Goal: Task Accomplishment & Management: Complete application form

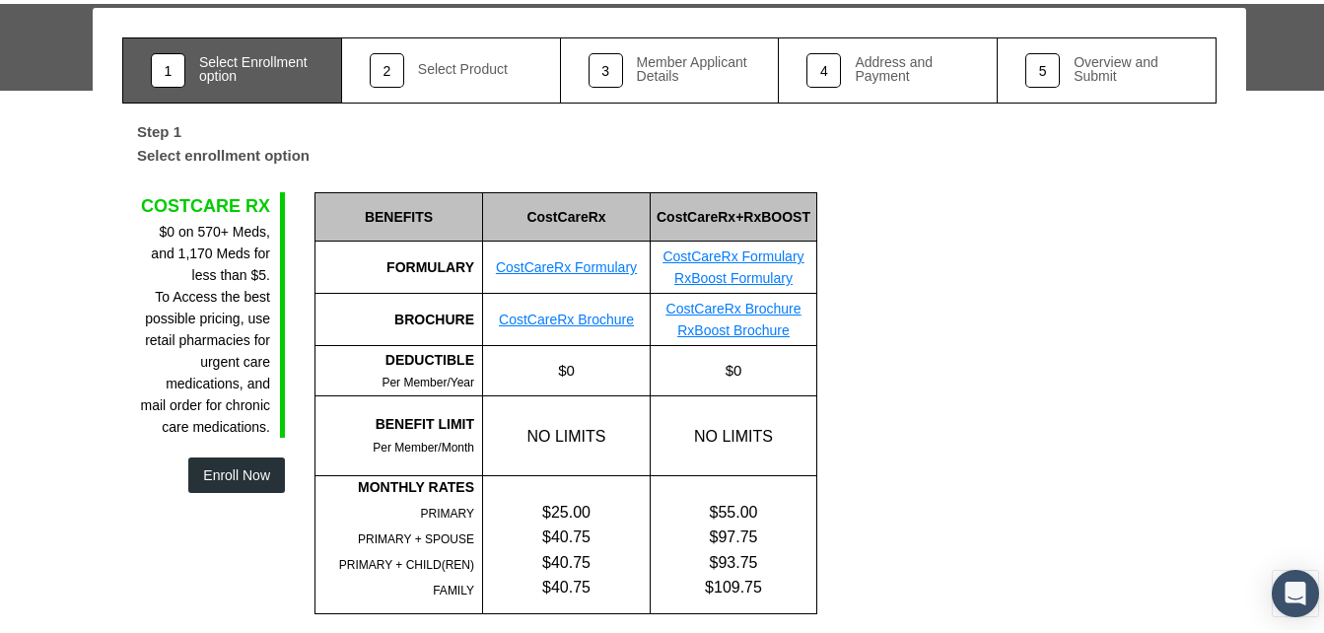
scroll to position [103, 0]
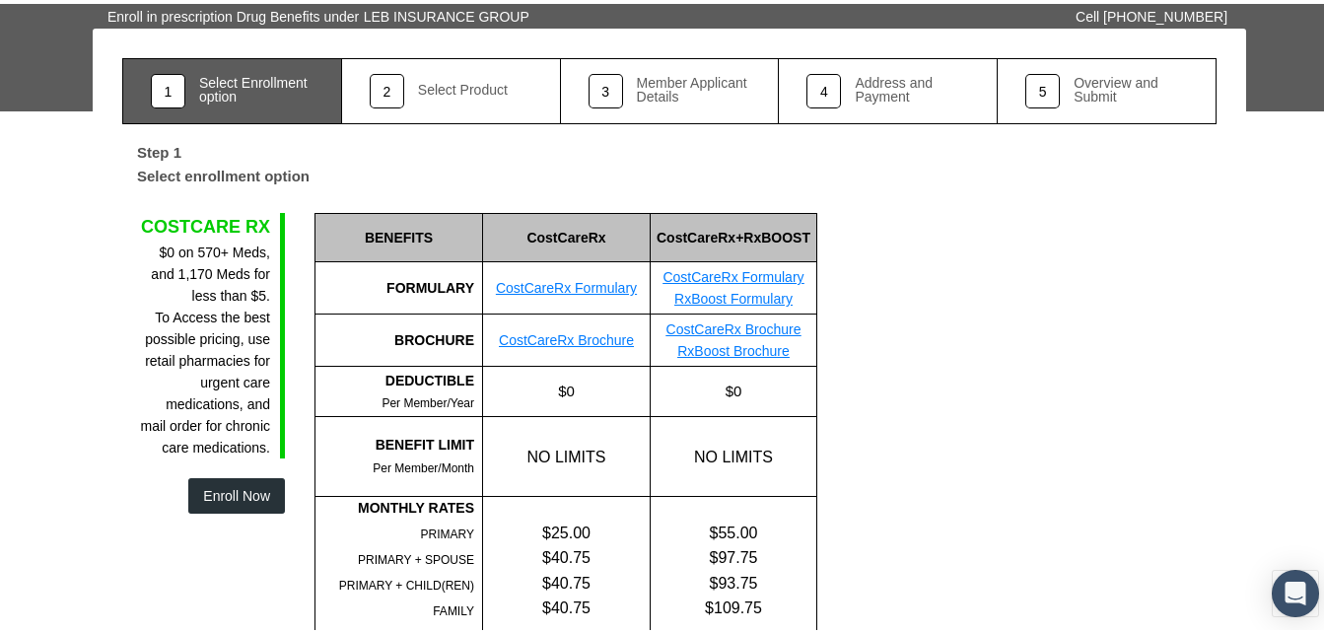
click at [424, 105] on link "2 Select Product" at bounding box center [451, 87] width 219 height 66
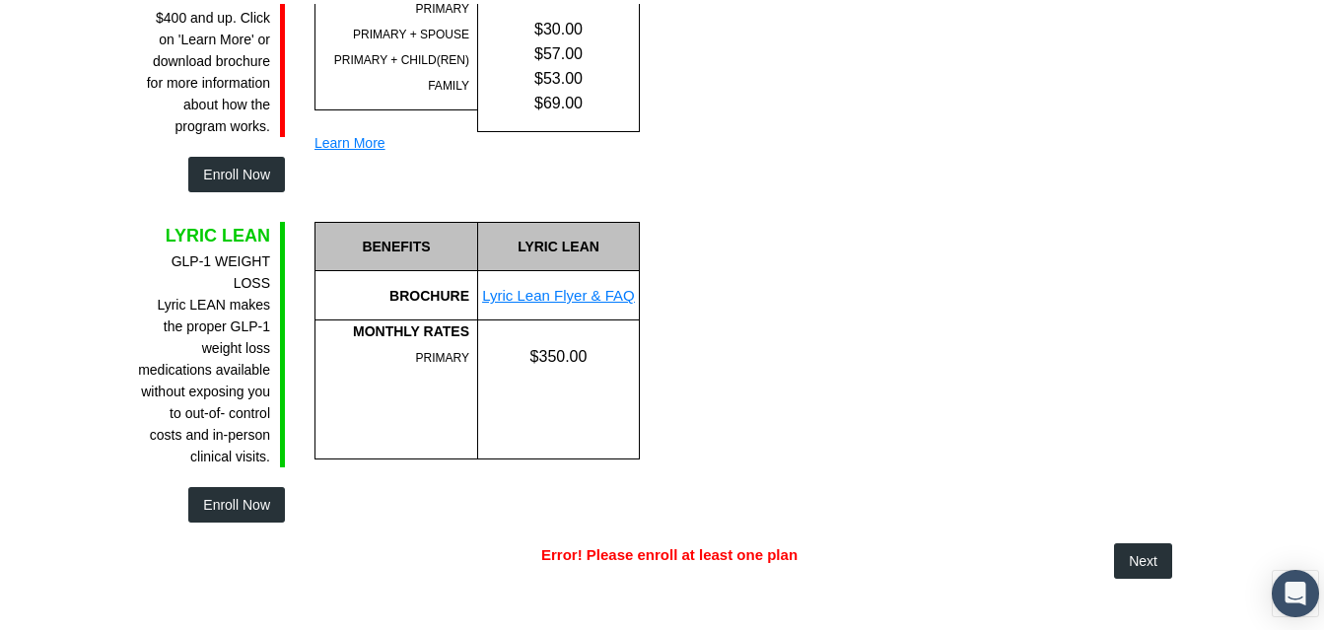
scroll to position [1680, 0]
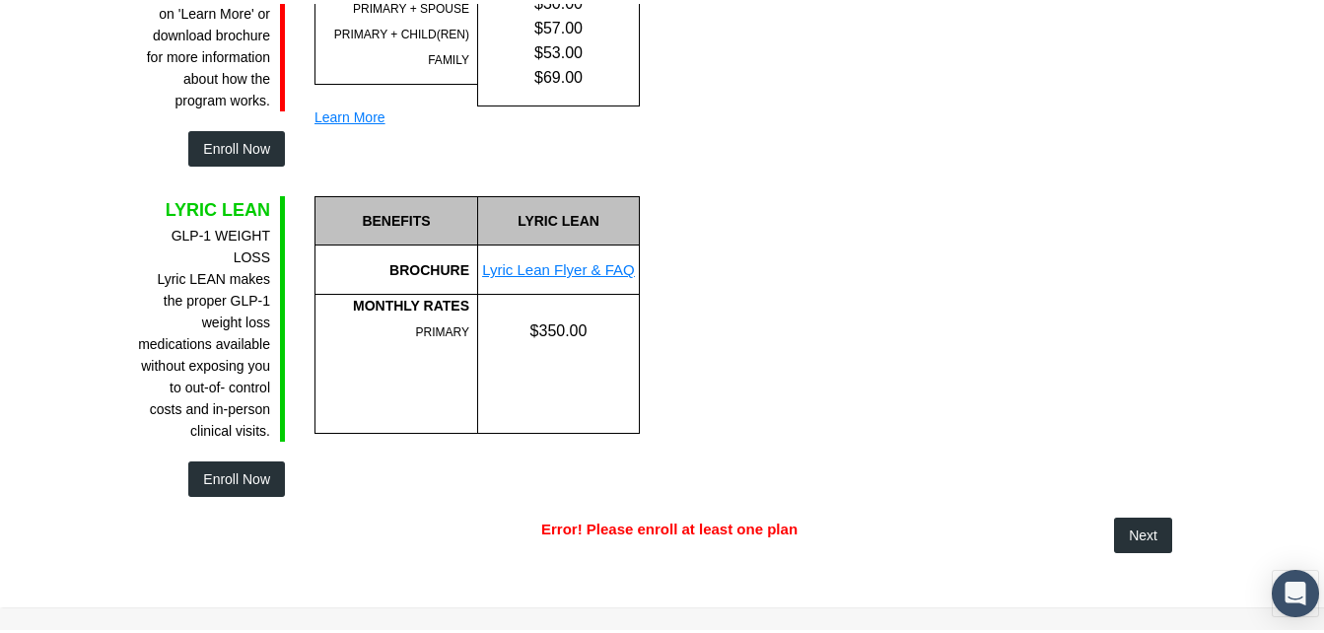
click at [1128, 523] on span "Next" at bounding box center [1142, 531] width 29 height 16
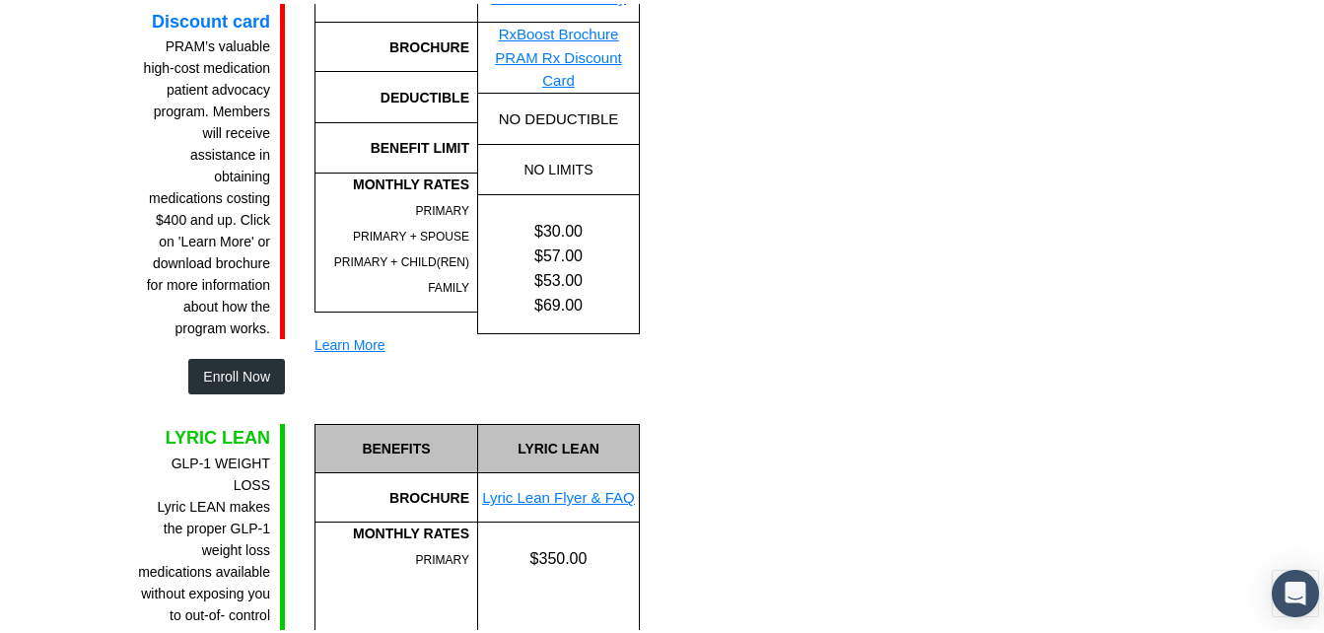
scroll to position [1286, 0]
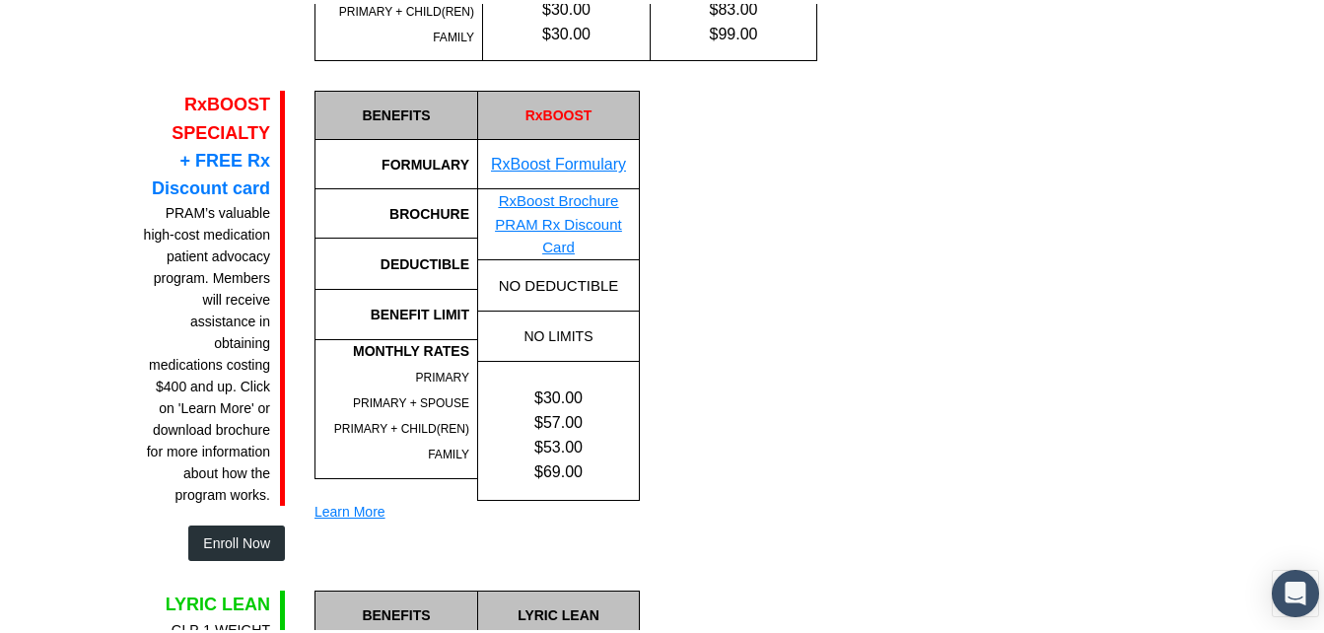
click at [587, 158] on link "RxBoost Formulary" at bounding box center [558, 160] width 135 height 17
click at [361, 497] on div "Learn More" at bounding box center [476, 508] width 325 height 22
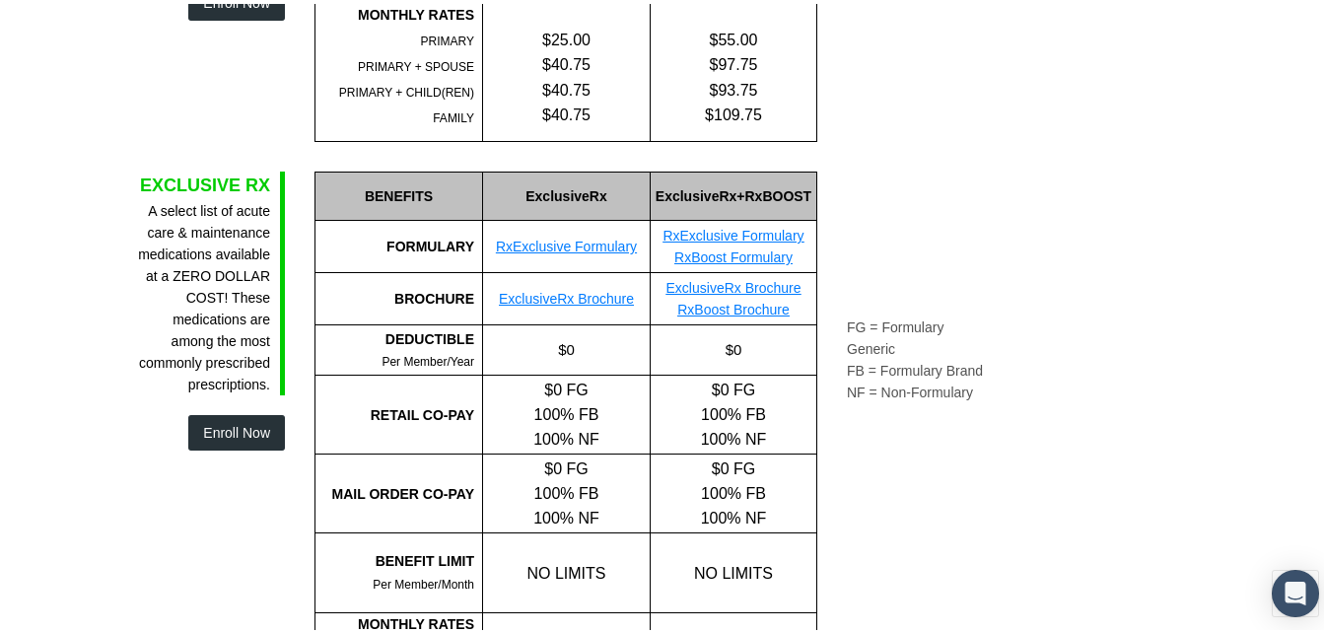
scroll to position [695, 0]
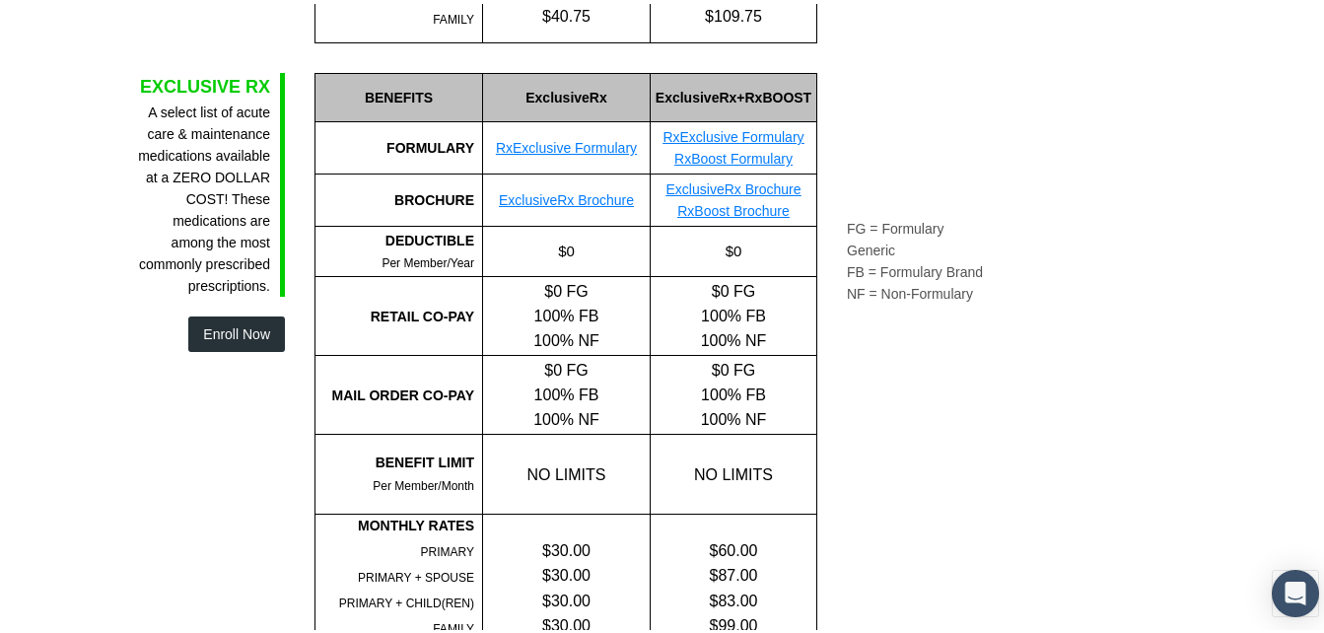
click at [618, 140] on link "RxExclusive Formulary" at bounding box center [566, 144] width 141 height 16
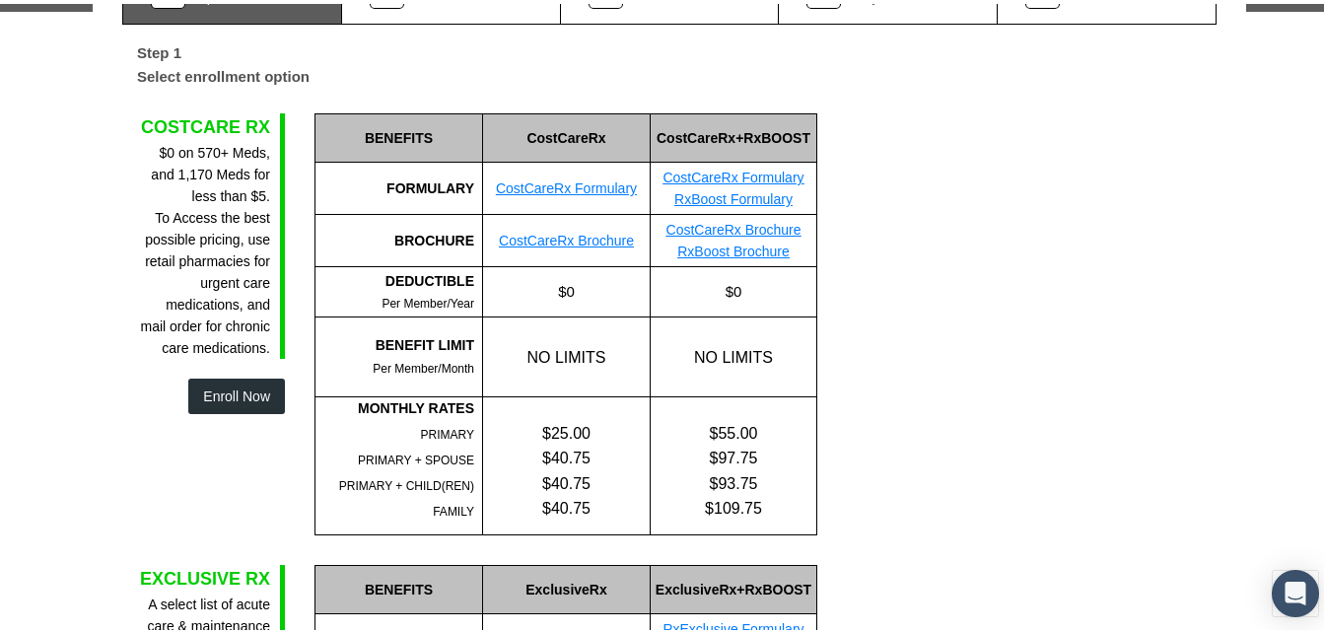
scroll to position [202, 0]
click at [555, 183] on link "CostCareRx Formulary" at bounding box center [566, 185] width 141 height 16
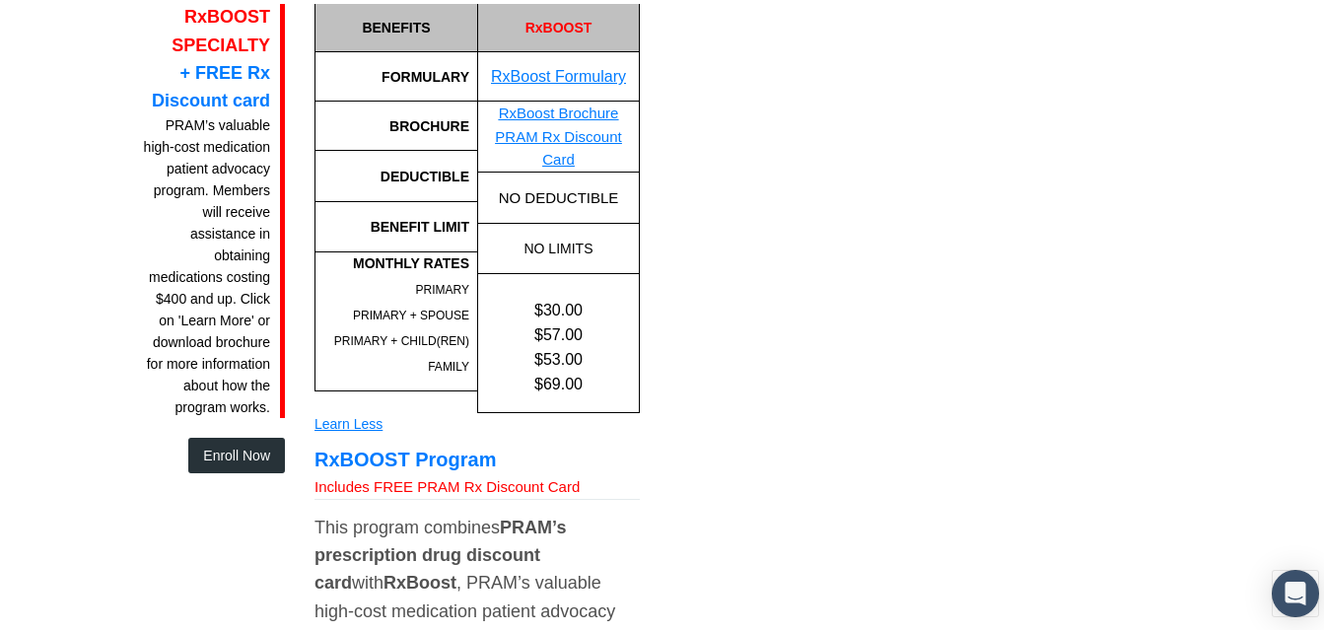
scroll to position [1380, 0]
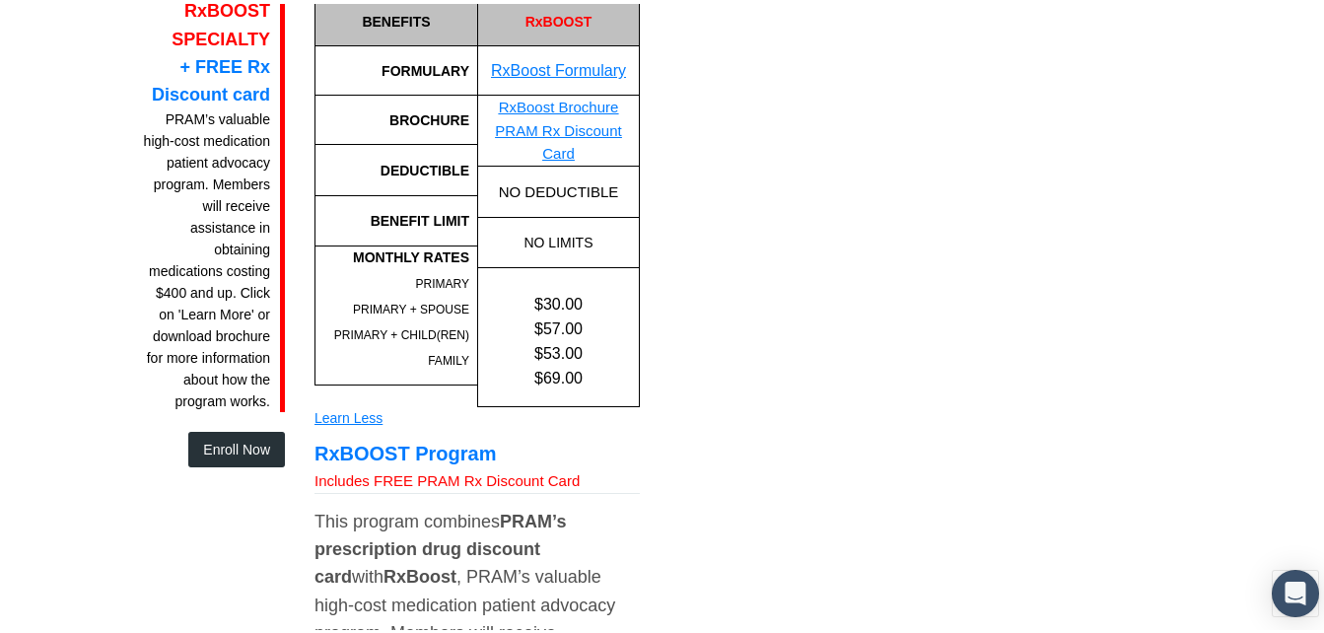
click at [581, 74] on link "RxBoost Formulary" at bounding box center [558, 66] width 135 height 17
click at [572, 100] on link "RxBoost Brochure" at bounding box center [559, 103] width 120 height 17
click at [621, 123] on link "PRAM Rx Discount Card" at bounding box center [558, 138] width 126 height 40
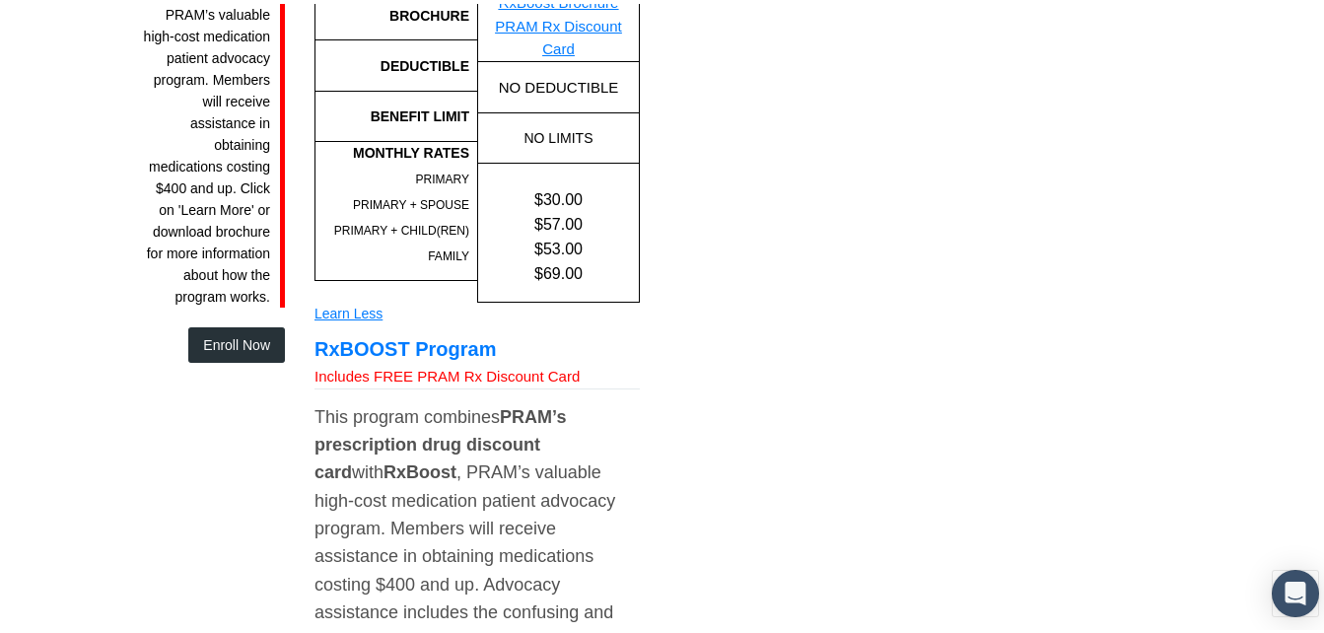
scroll to position [1472, 0]
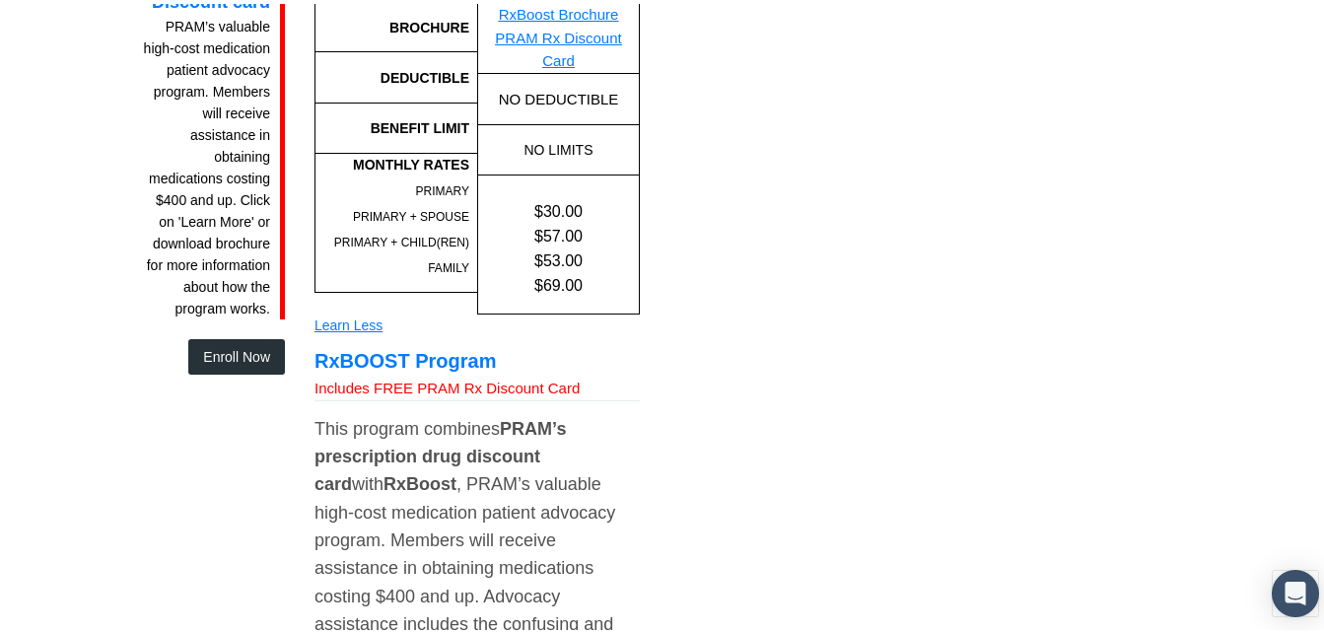
click at [230, 356] on button "Enroll Now" at bounding box center [236, 352] width 97 height 35
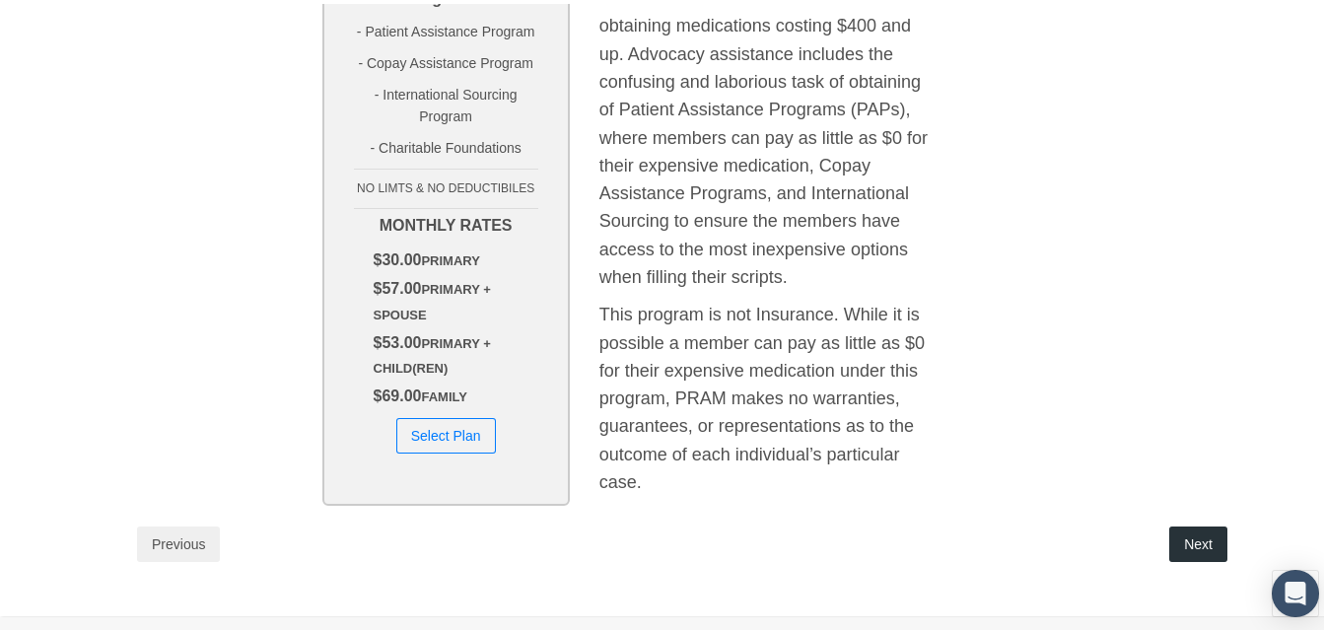
scroll to position [619, 0]
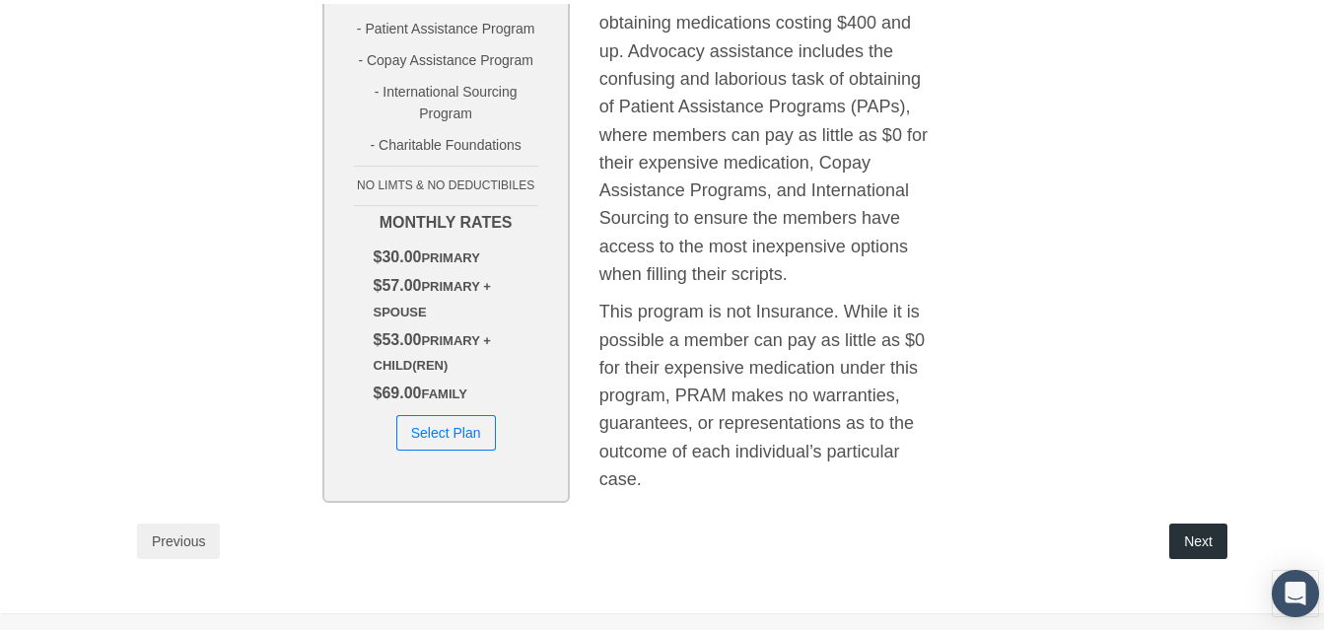
click at [1176, 519] on button "Next" at bounding box center [1198, 536] width 58 height 35
click at [396, 411] on button "Select Plan" at bounding box center [446, 428] width 100 height 35
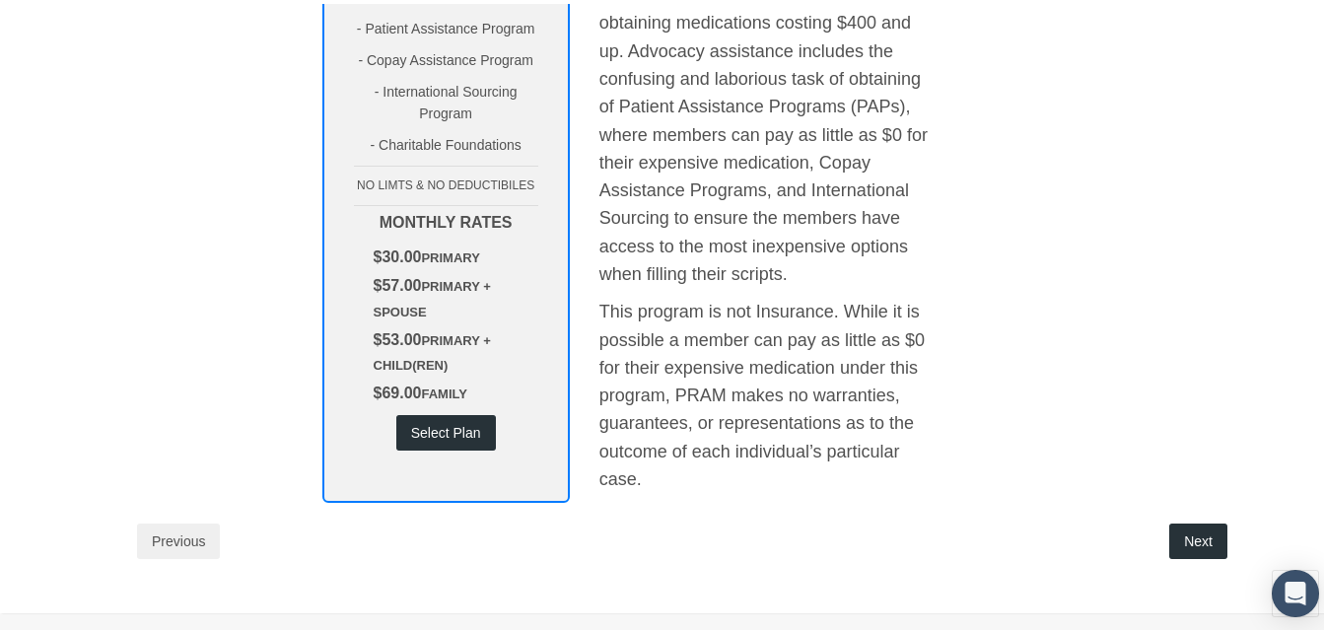
click at [1186, 519] on button "Next" at bounding box center [1198, 536] width 58 height 35
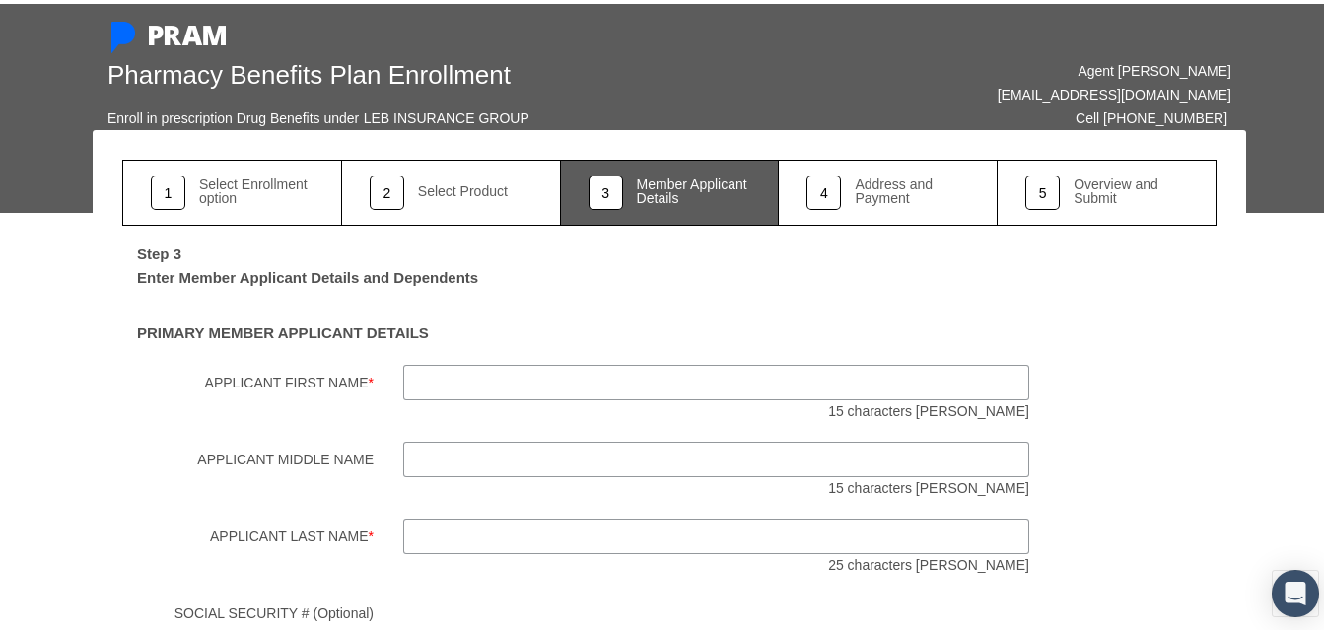
scroll to position [0, 0]
